Goal: Transaction & Acquisition: Purchase product/service

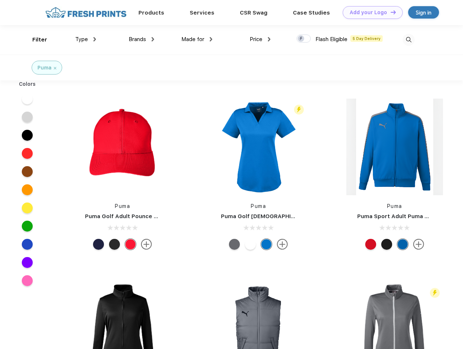
click at [370, 12] on link "Add your Logo Design Tool" at bounding box center [373, 12] width 60 height 13
click at [0, 0] on div "Design Tool" at bounding box center [0, 0] width 0 height 0
click at [390, 12] on link "Add your Logo Design Tool" at bounding box center [373, 12] width 60 height 13
click at [35, 40] on div "Filter" at bounding box center [39, 40] width 15 height 8
click at [86, 39] on span "Type" at bounding box center [81, 39] width 13 height 7
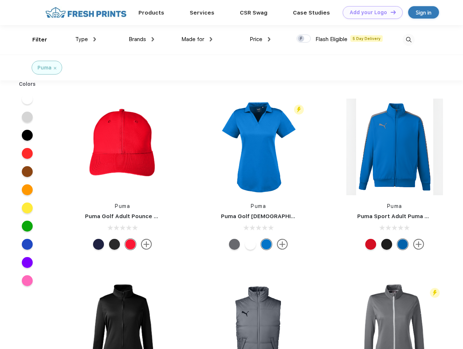
click at [141, 39] on span "Brands" at bounding box center [137, 39] width 17 height 7
click at [197, 39] on span "Made for" at bounding box center [192, 39] width 23 height 7
click at [260, 39] on span "Price" at bounding box center [256, 39] width 13 height 7
click at [304, 39] on div at bounding box center [303, 39] width 14 height 8
click at [301, 39] on input "checkbox" at bounding box center [298, 36] width 5 height 5
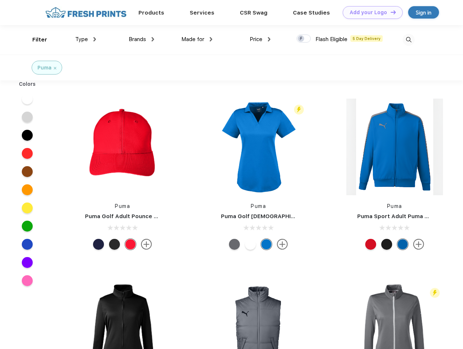
click at [408, 40] on img at bounding box center [408, 40] width 12 height 12
